Goal: Check status: Check status

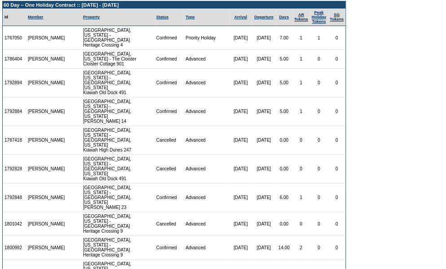
scroll to position [57, 0]
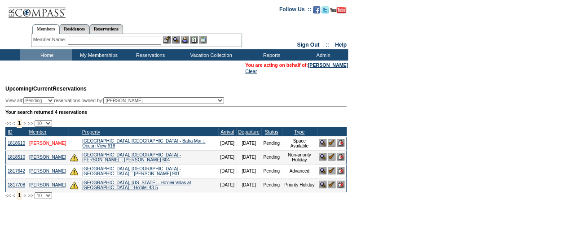
click at [44, 145] on link "[PERSON_NAME]" at bounding box center [47, 143] width 37 height 5
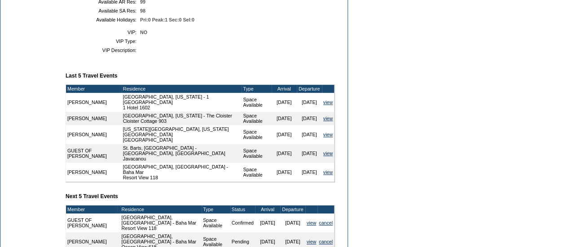
scroll to position [357, 0]
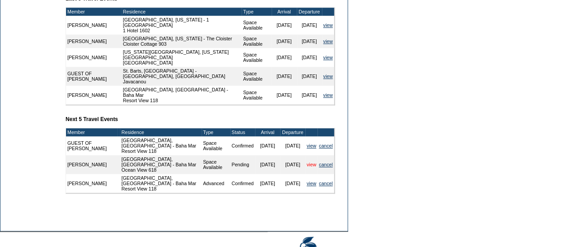
click at [307, 167] on link "view" at bounding box center [310, 164] width 9 height 5
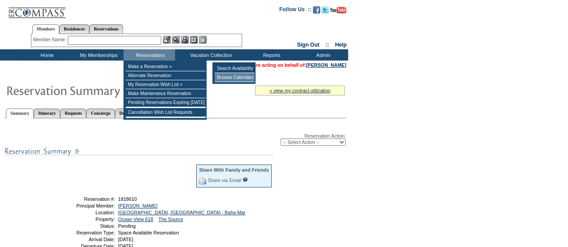
click at [227, 80] on td "Browse Calendars" at bounding box center [234, 77] width 40 height 9
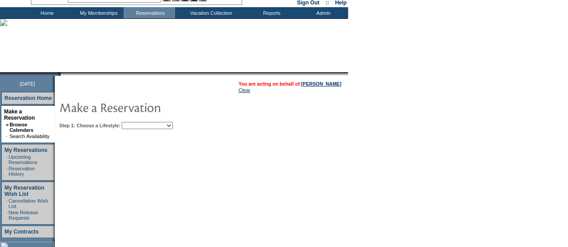
scroll to position [44, 0]
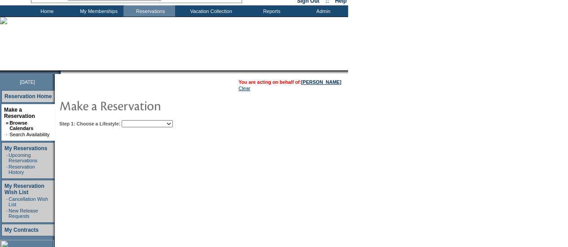
click at [173, 126] on select "Beach Leisure Metropolitan Mountain OIAL for Adventure OIAL for Couples OIAL fo…" at bounding box center [147, 123] width 51 height 7
select select "Beach"
click at [137, 120] on select "Beach Leisure Metropolitan Mountain OIAL for Adventure OIAL for Couples OIAL fo…" at bounding box center [147, 123] width 51 height 7
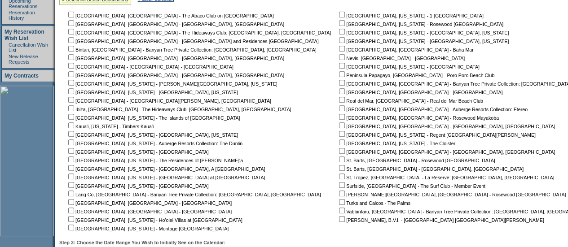
scroll to position [205, 0]
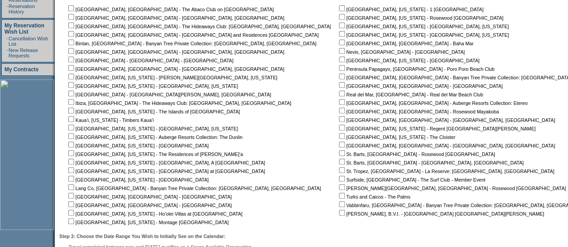
click at [339, 43] on input "checkbox" at bounding box center [342, 42] width 6 height 6
checkbox input "true"
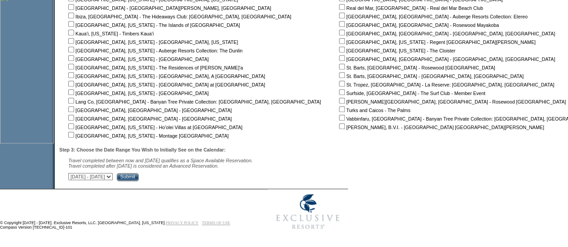
click at [139, 176] on input "Submit" at bounding box center [128, 177] width 22 height 8
